Goal: Check status: Check status

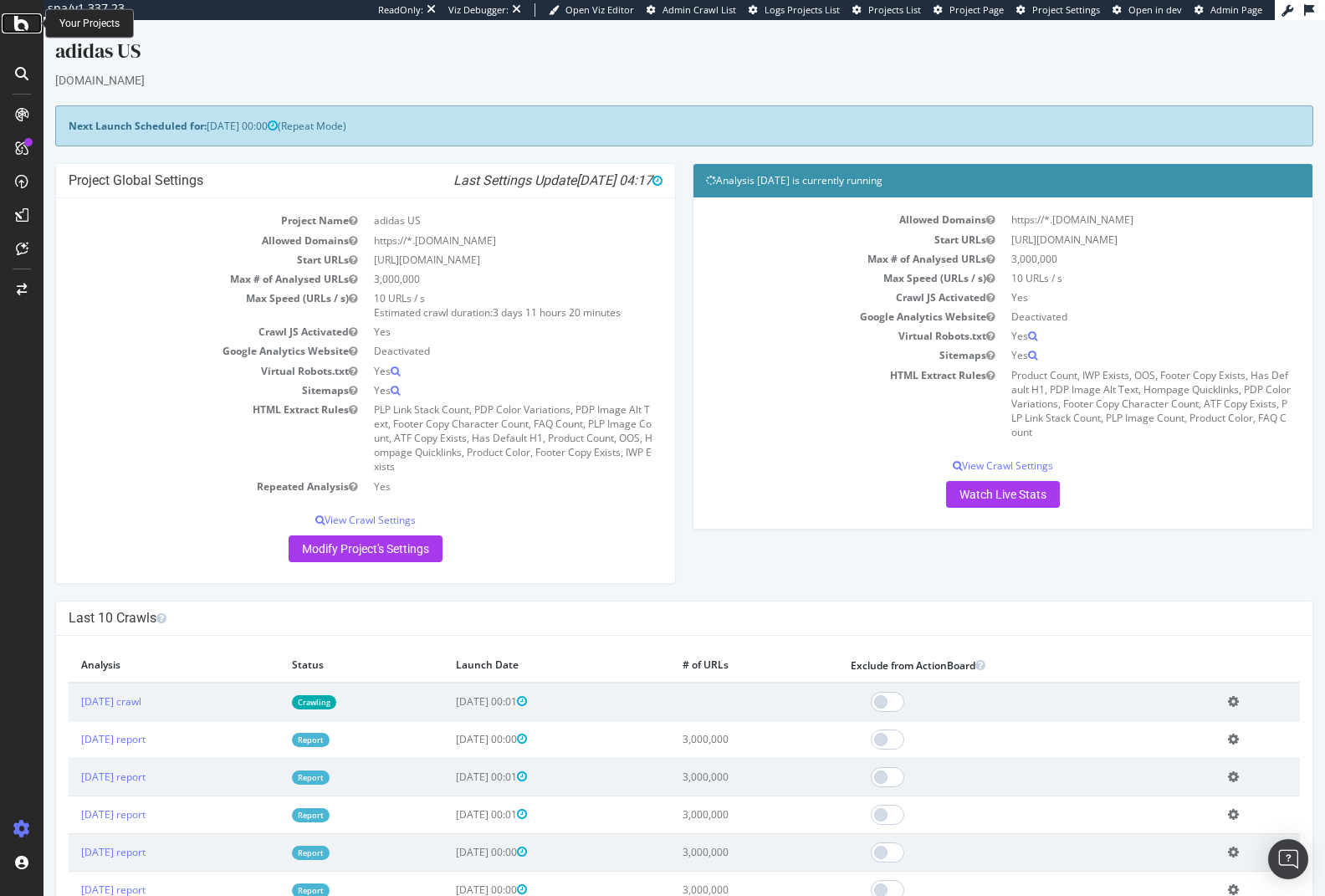
click at [29, 25] on icon at bounding box center [21, 24] width 15 height 20
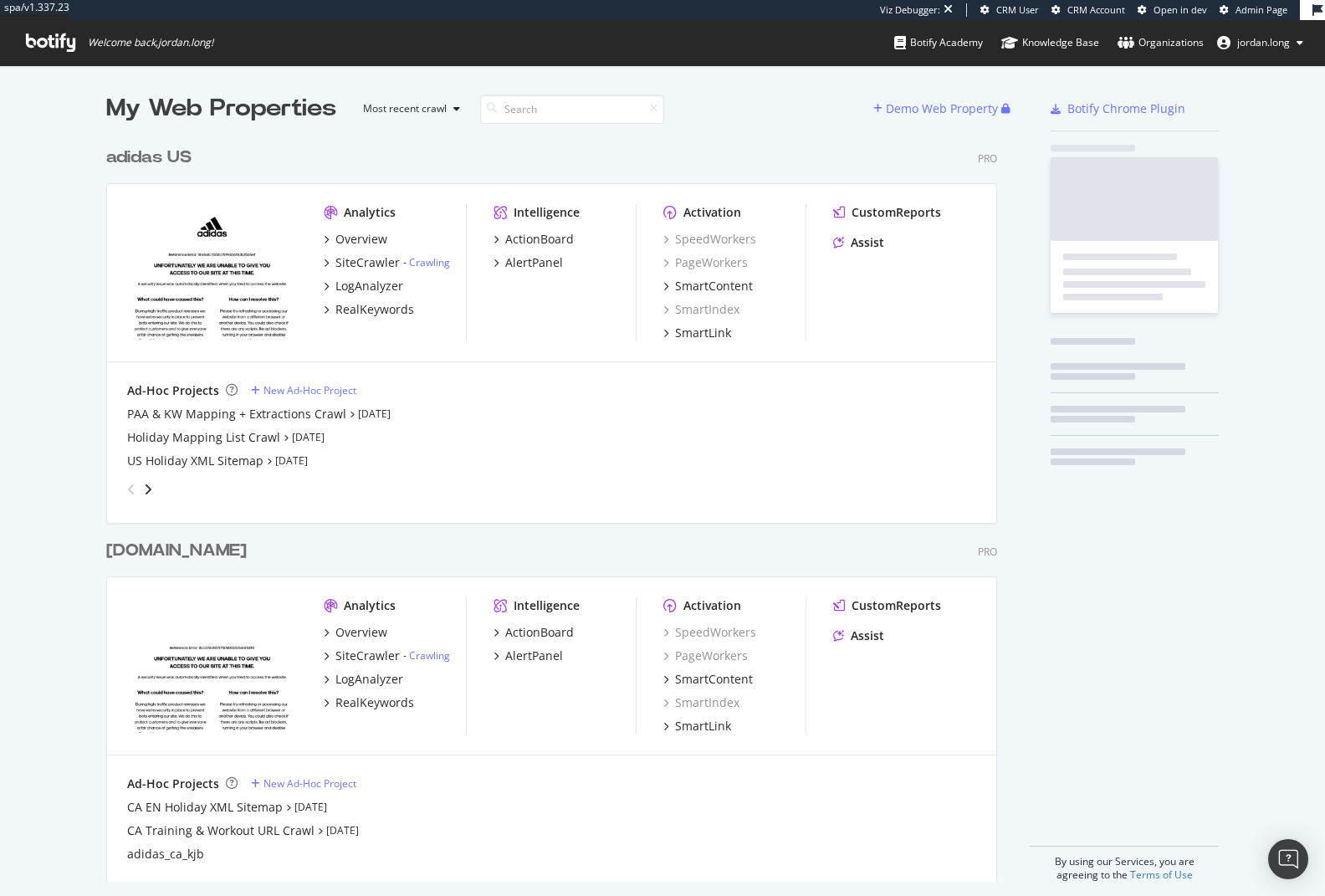
scroll to position [743, 892]
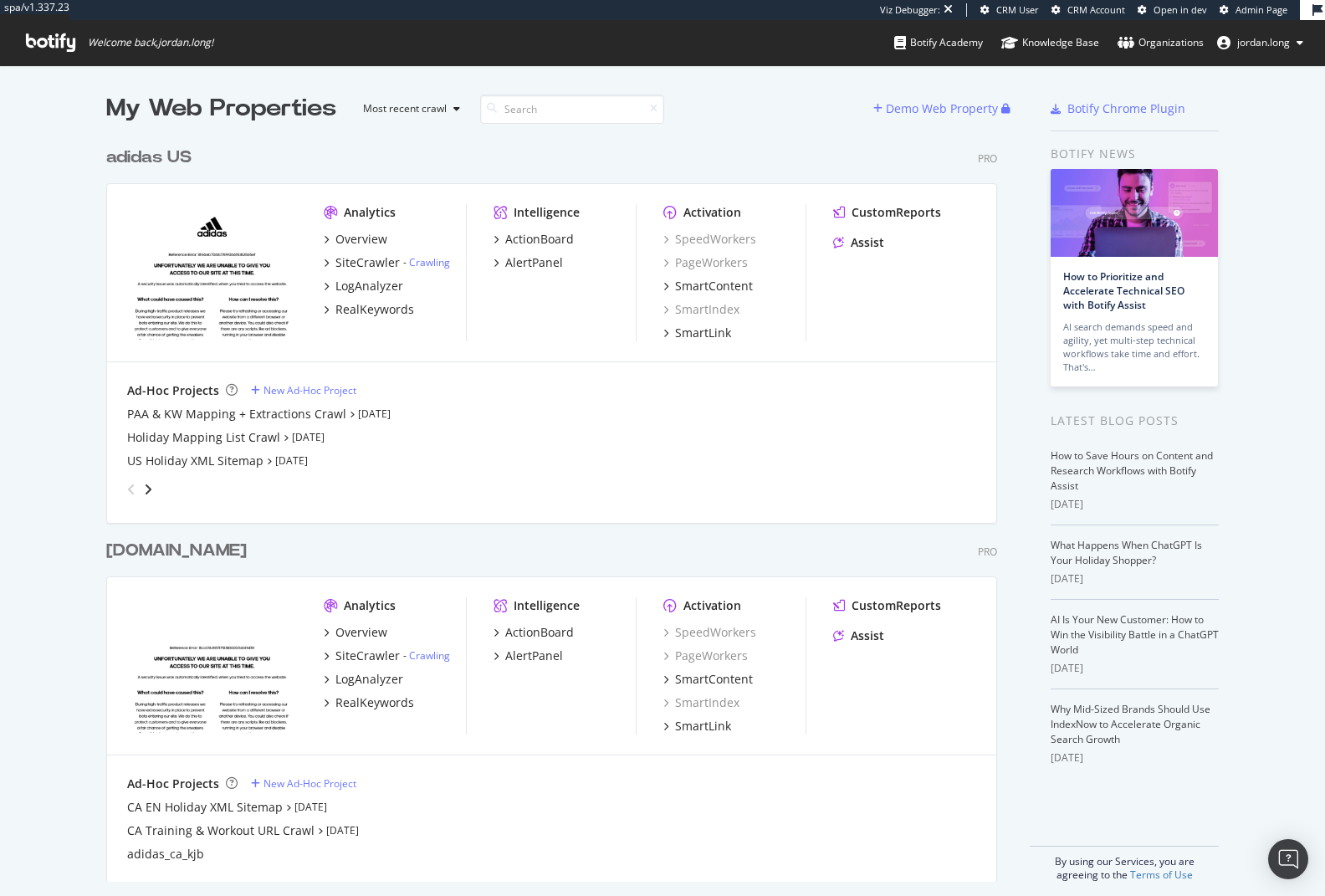
click at [568, 465] on div "US Holiday XML Sitemap [DATE]" at bounding box center [551, 461] width 849 height 17
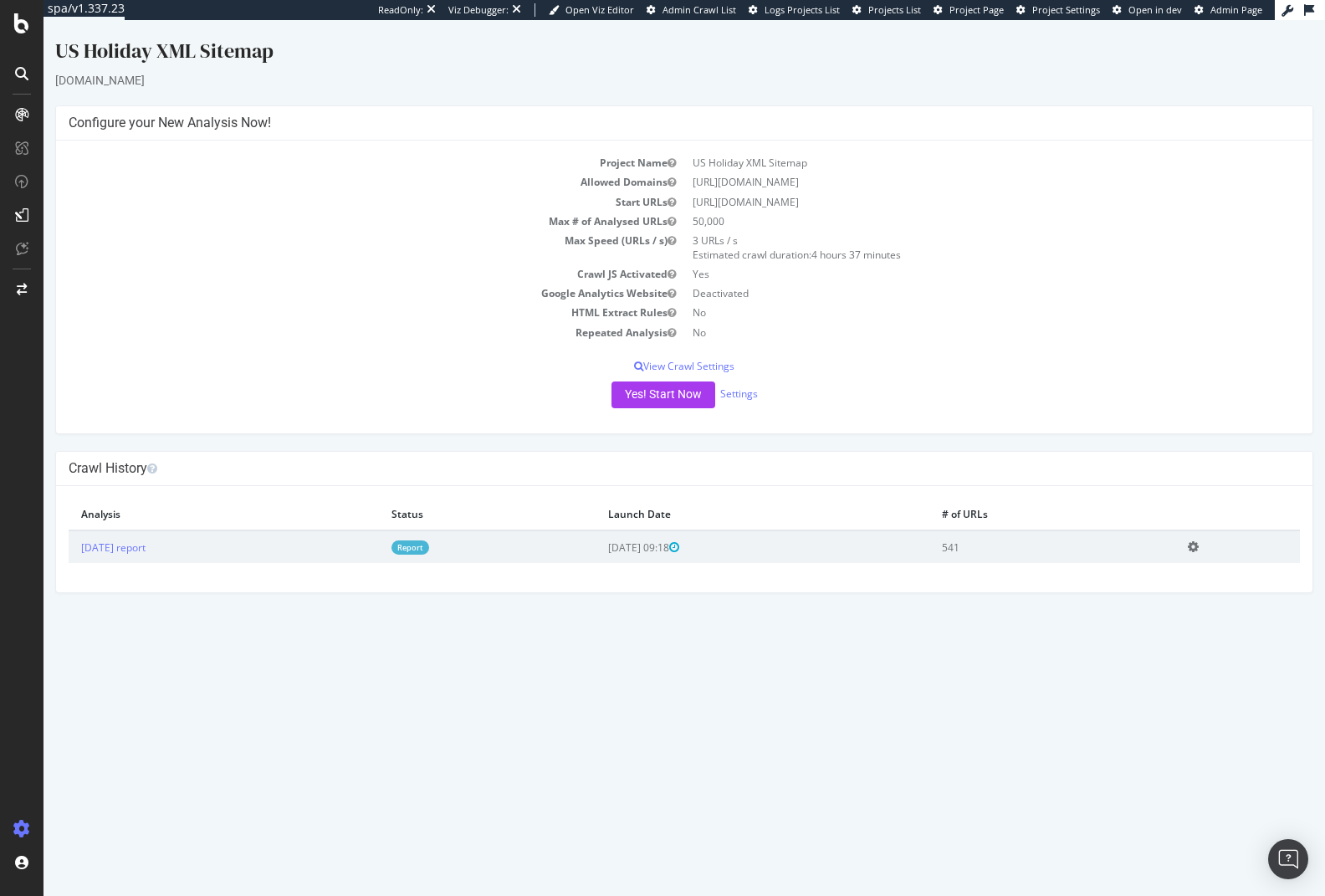
click at [429, 551] on link "Report" at bounding box center [410, 547] width 38 height 14
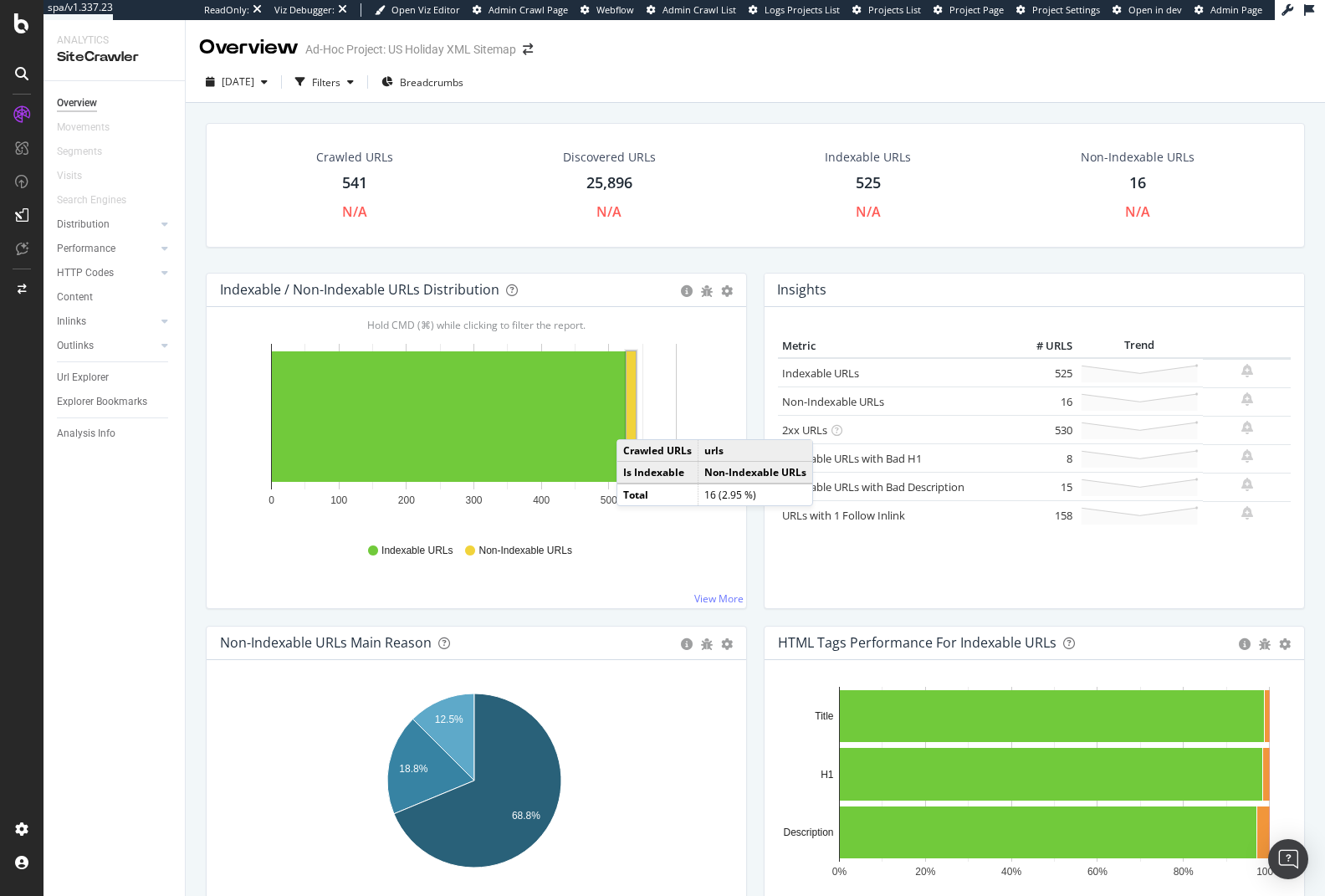
click at [633, 422] on rect "A chart." at bounding box center [631, 417] width 9 height 131
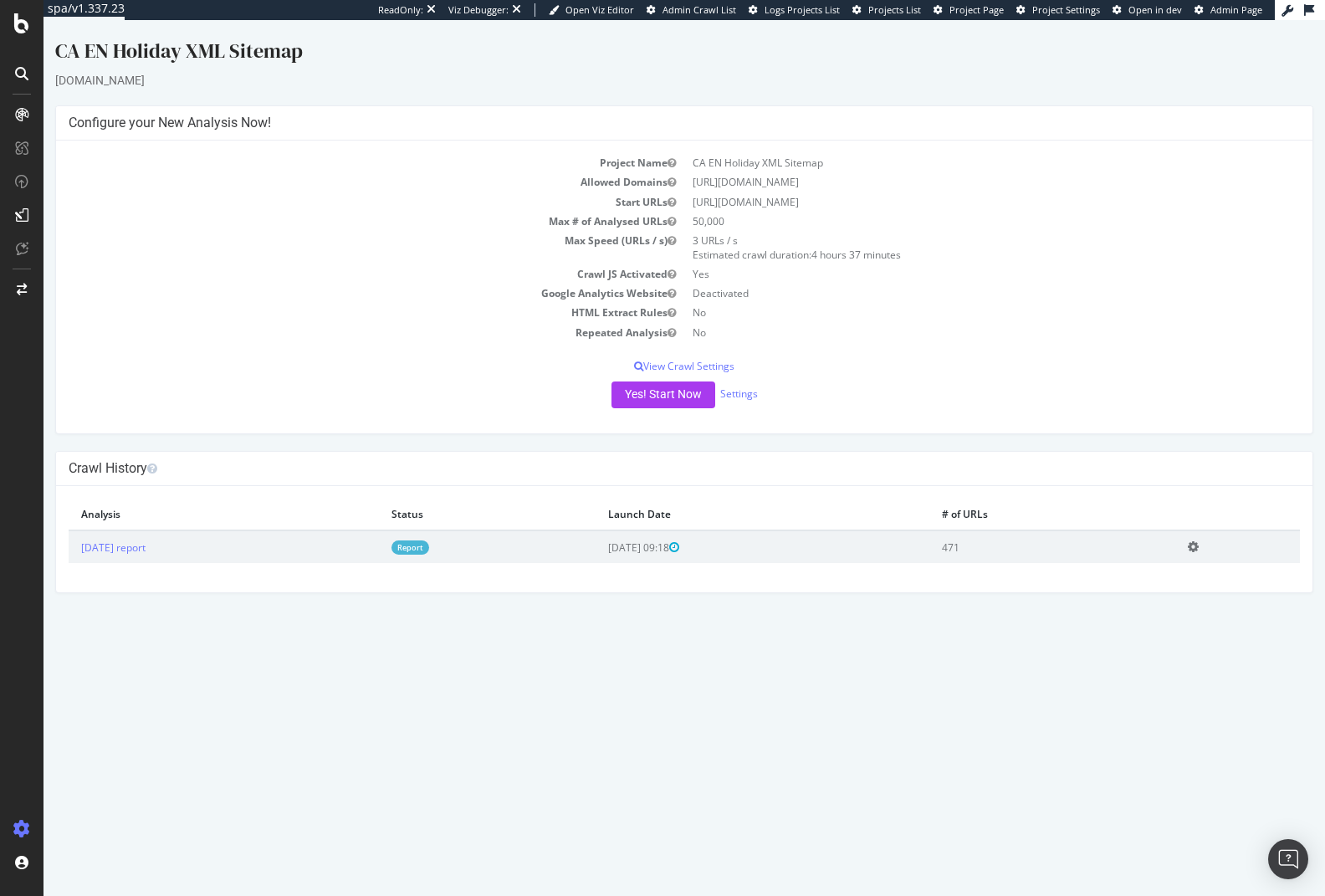
click at [429, 548] on link "Report" at bounding box center [410, 547] width 38 height 14
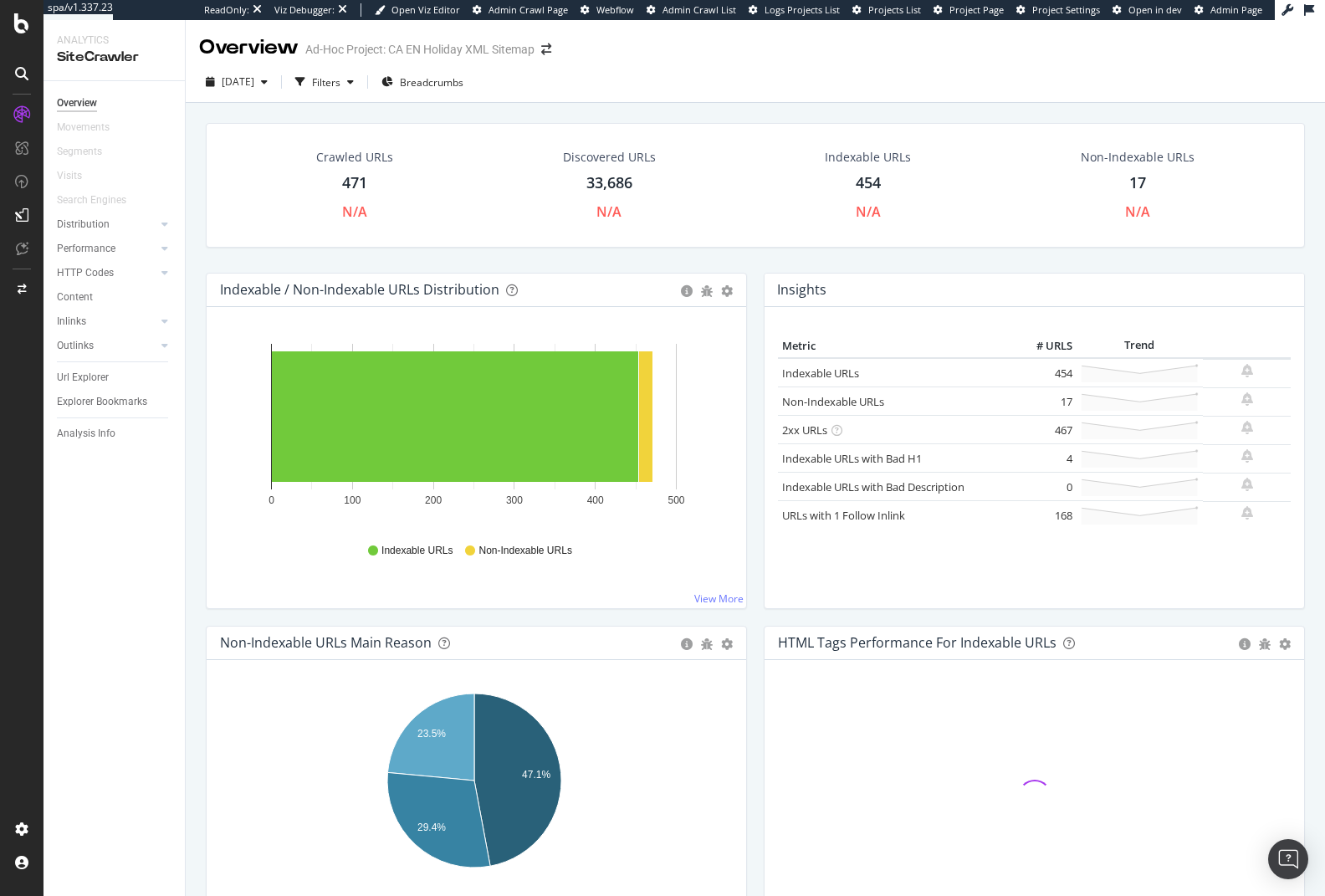
click at [381, 250] on div "Crawled URLs 471 N/A Discovered URLs 33,686 N/A Indexable URLs 454 N/A Non-Inde…" at bounding box center [755, 197] width 1116 height 149
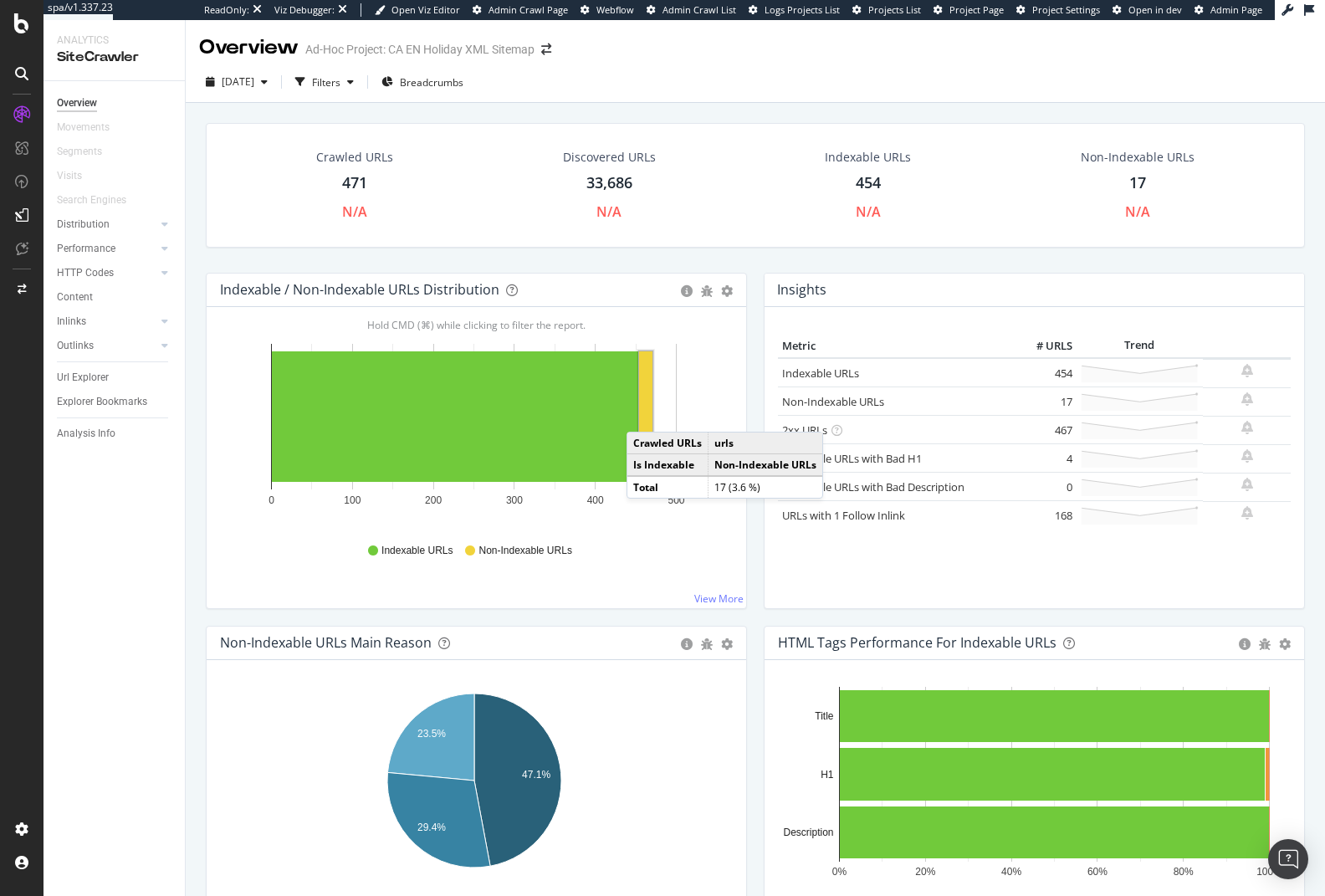
click at [644, 415] on rect "A chart." at bounding box center [645, 417] width 14 height 131
